Goal: Information Seeking & Learning: Learn about a topic

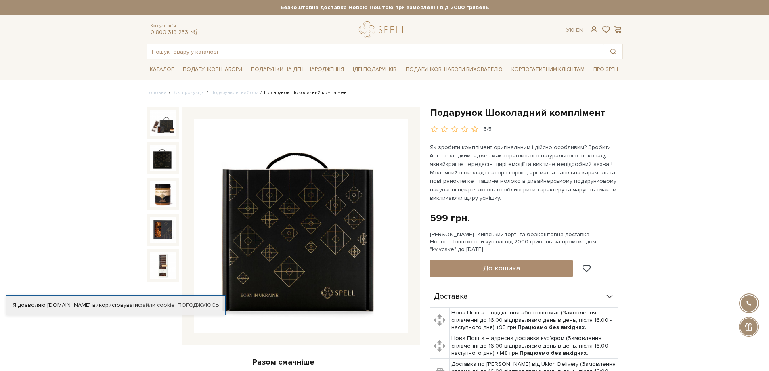
click at [163, 157] on img at bounding box center [163, 158] width 26 height 26
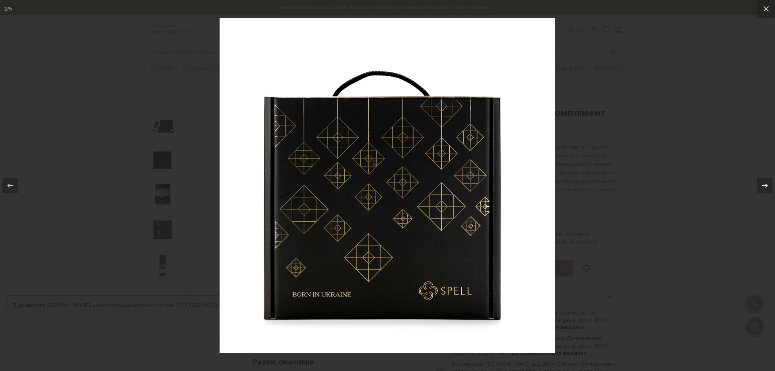
click at [766, 182] on icon at bounding box center [765, 186] width 10 height 10
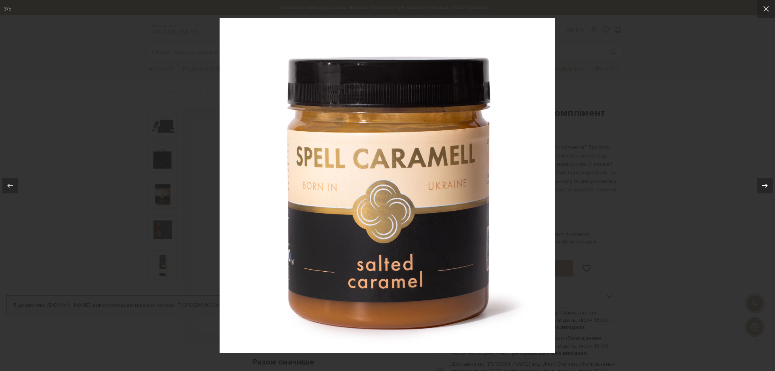
click at [766, 182] on icon at bounding box center [765, 186] width 10 height 10
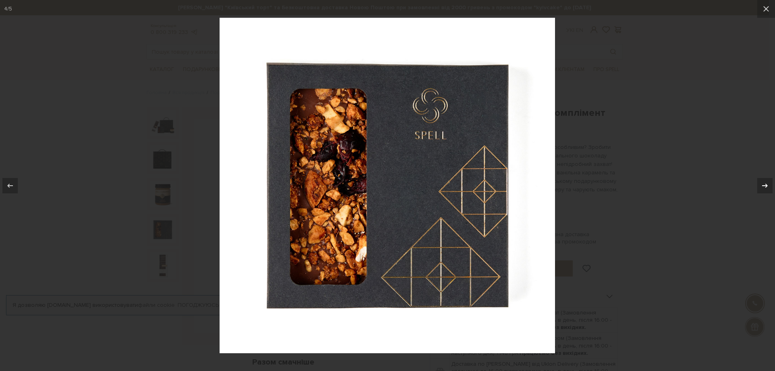
click at [766, 182] on icon at bounding box center [765, 186] width 10 height 10
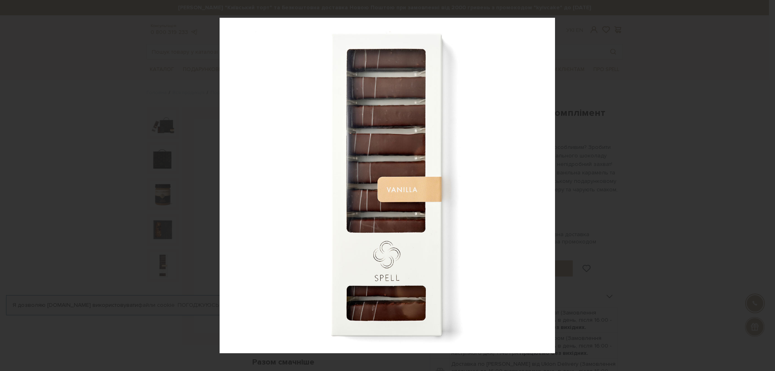
click at [766, 182] on div "5 / 5" at bounding box center [387, 185] width 775 height 371
click at [721, 175] on div at bounding box center [387, 185] width 775 height 371
